Goal: Navigation & Orientation: Find specific page/section

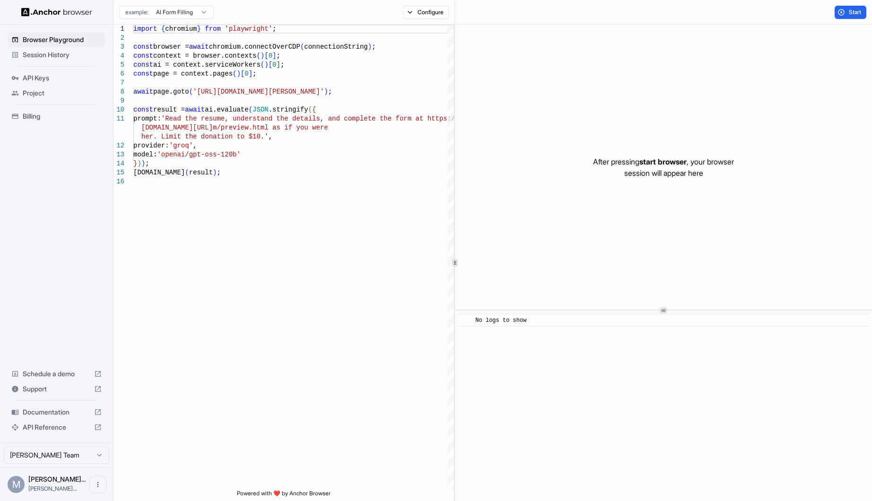
click at [43, 414] on span "Documentation" at bounding box center [57, 412] width 68 height 9
